Goal: Task Accomplishment & Management: Use online tool/utility

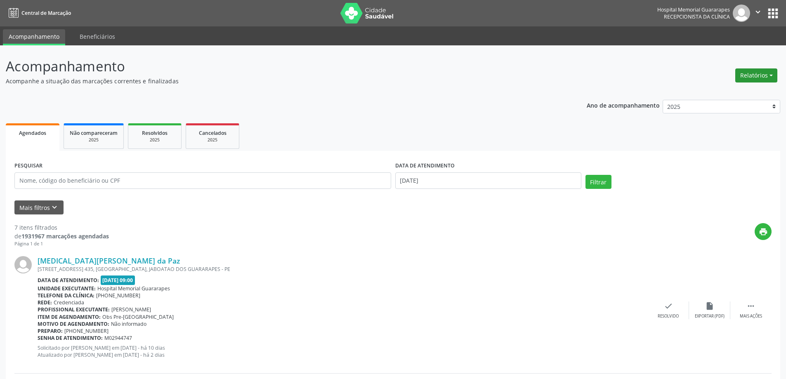
click at [748, 74] on button "Relatórios" at bounding box center [756, 75] width 42 height 14
click at [722, 89] on link "Agendamentos" at bounding box center [733, 93] width 89 height 12
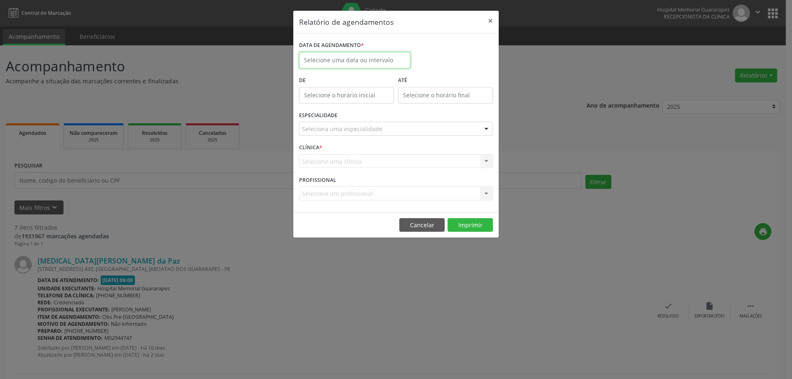
click at [390, 59] on input "text" at bounding box center [354, 60] width 111 height 16
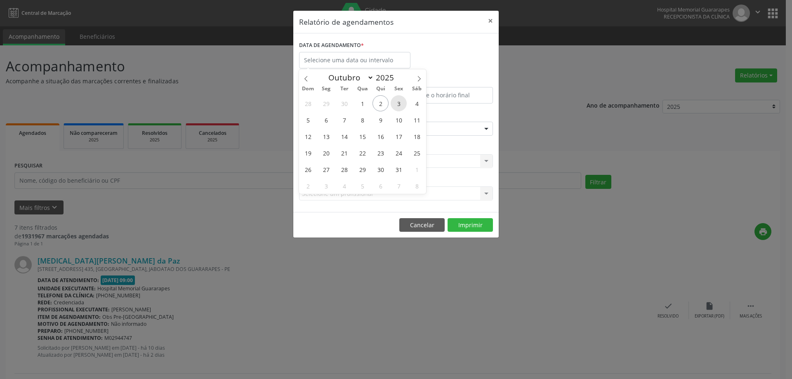
click at [397, 104] on span "3" at bounding box center [399, 103] width 16 height 16
type input "[DATE]"
click at [397, 104] on span "3" at bounding box center [399, 103] width 16 height 16
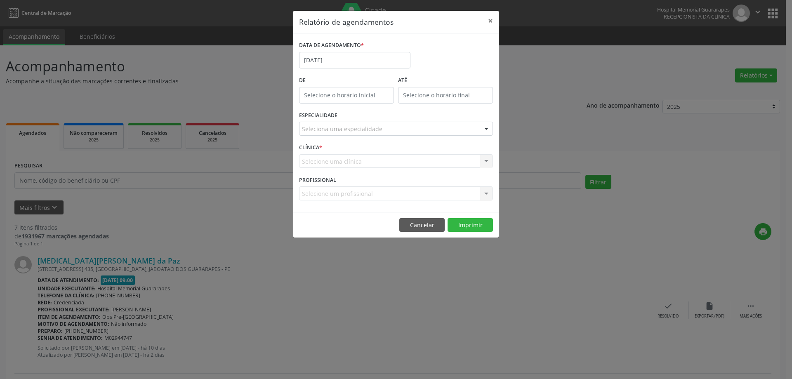
click at [391, 126] on div "Seleciona uma especialidade" at bounding box center [396, 129] width 194 height 14
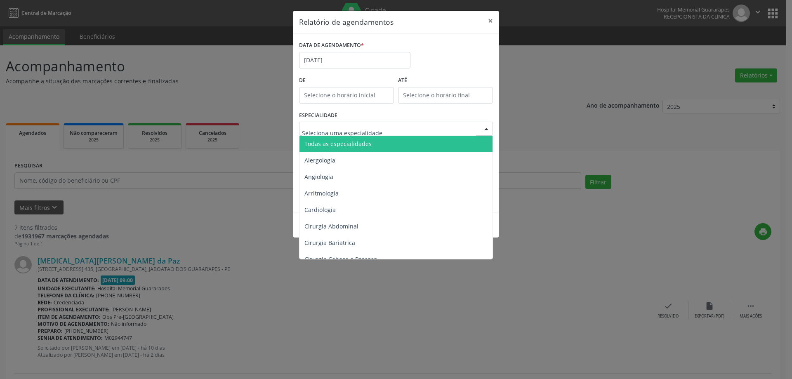
click at [389, 145] on span "Todas as especialidades" at bounding box center [396, 144] width 194 height 16
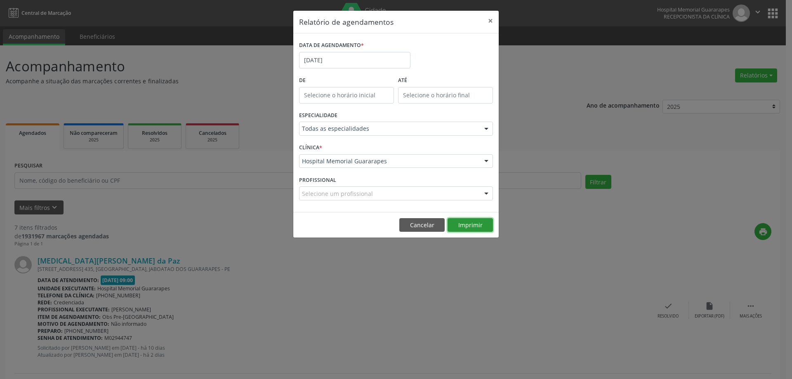
click at [464, 226] on button "Imprimir" at bounding box center [469, 225] width 45 height 14
